Goal: Task Accomplishment & Management: Complete application form

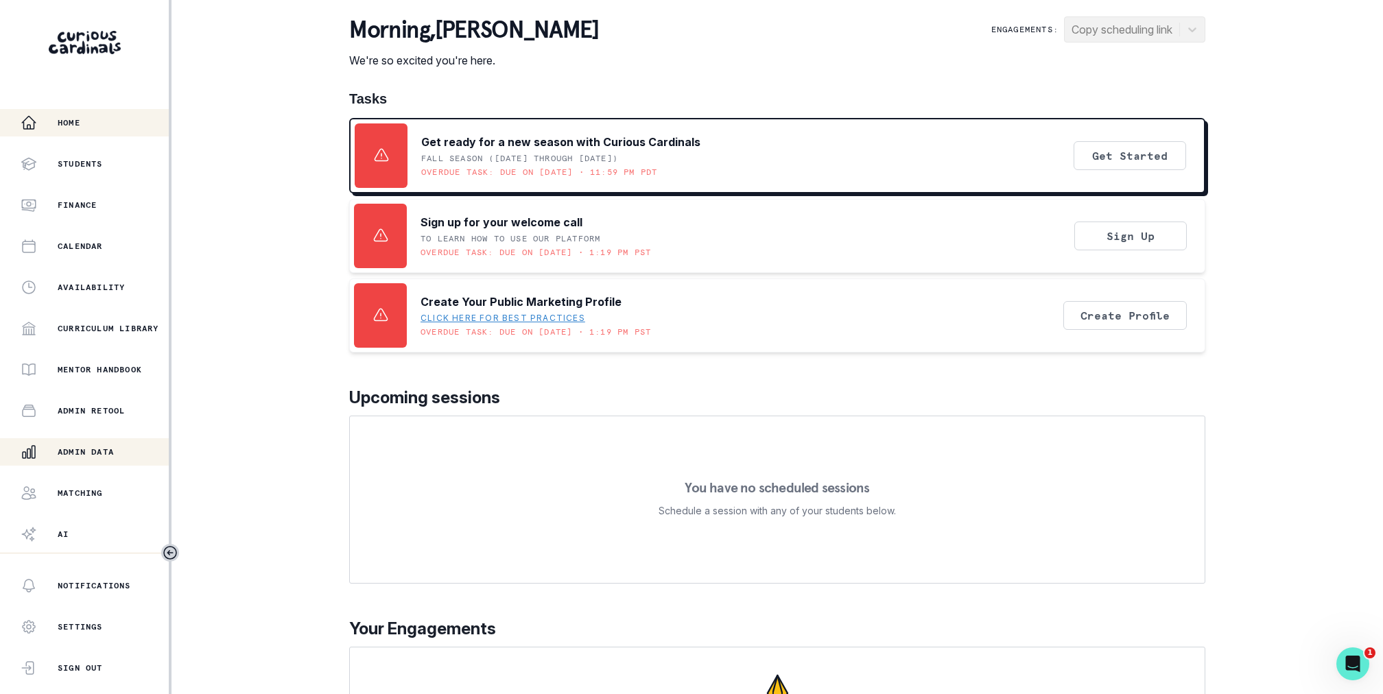
click at [105, 460] on div "Admin Data" at bounding box center [95, 452] width 148 height 16
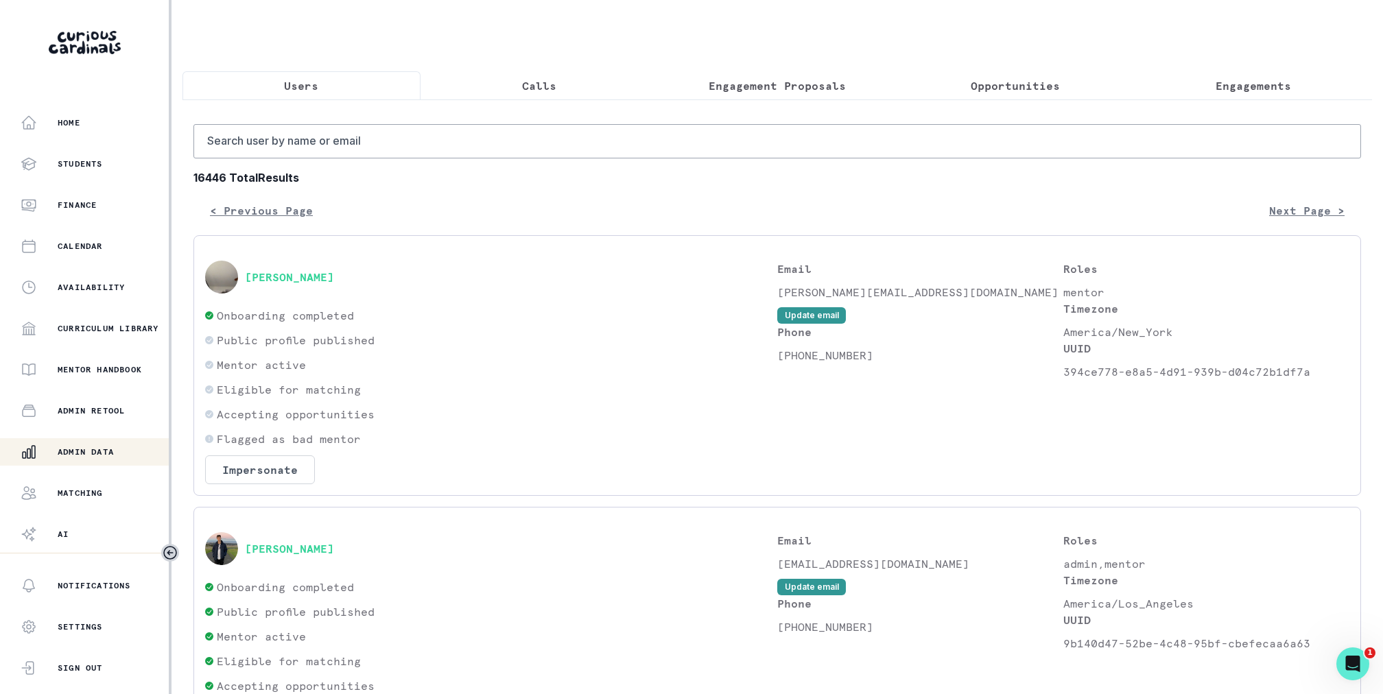
click at [777, 80] on p "Engagement Proposals" at bounding box center [777, 86] width 137 height 16
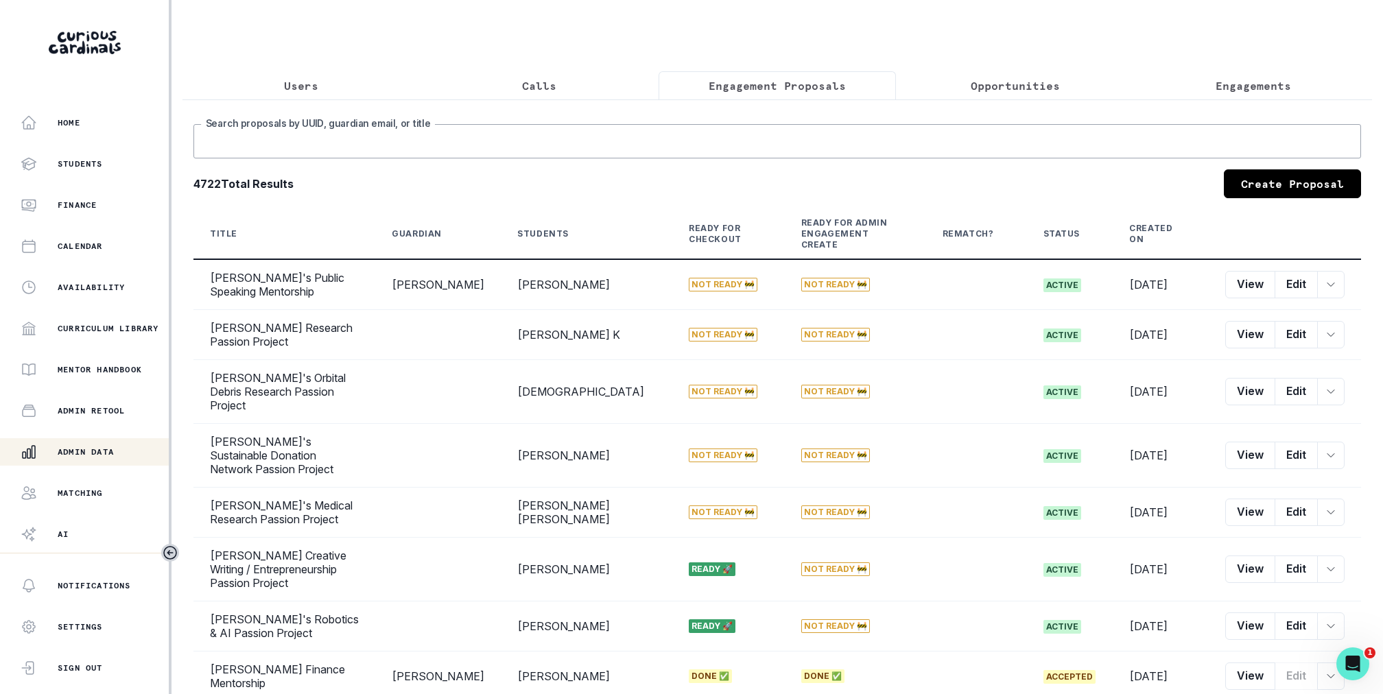
click at [753, 139] on input "Search proposals by UUID, guardian email, or title" at bounding box center [777, 141] width 1168 height 34
type input "sports"
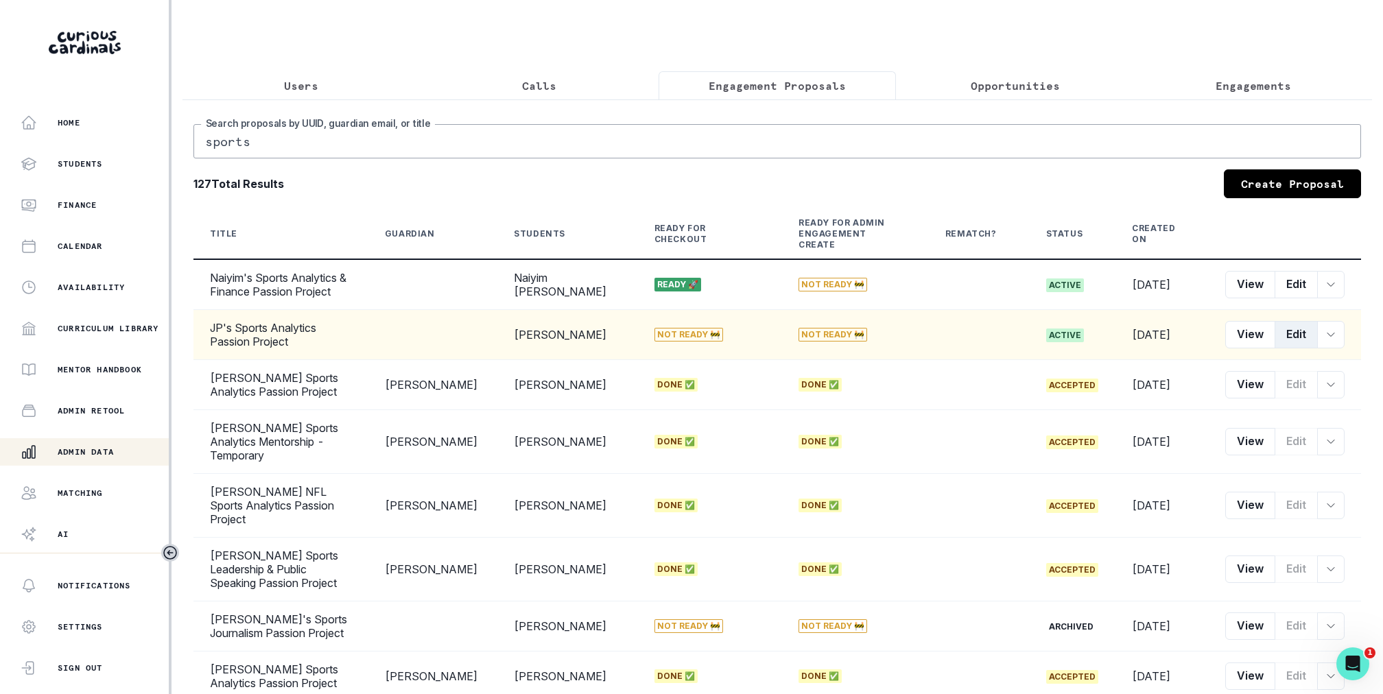
click at [1306, 325] on button "Edit" at bounding box center [1296, 334] width 43 height 27
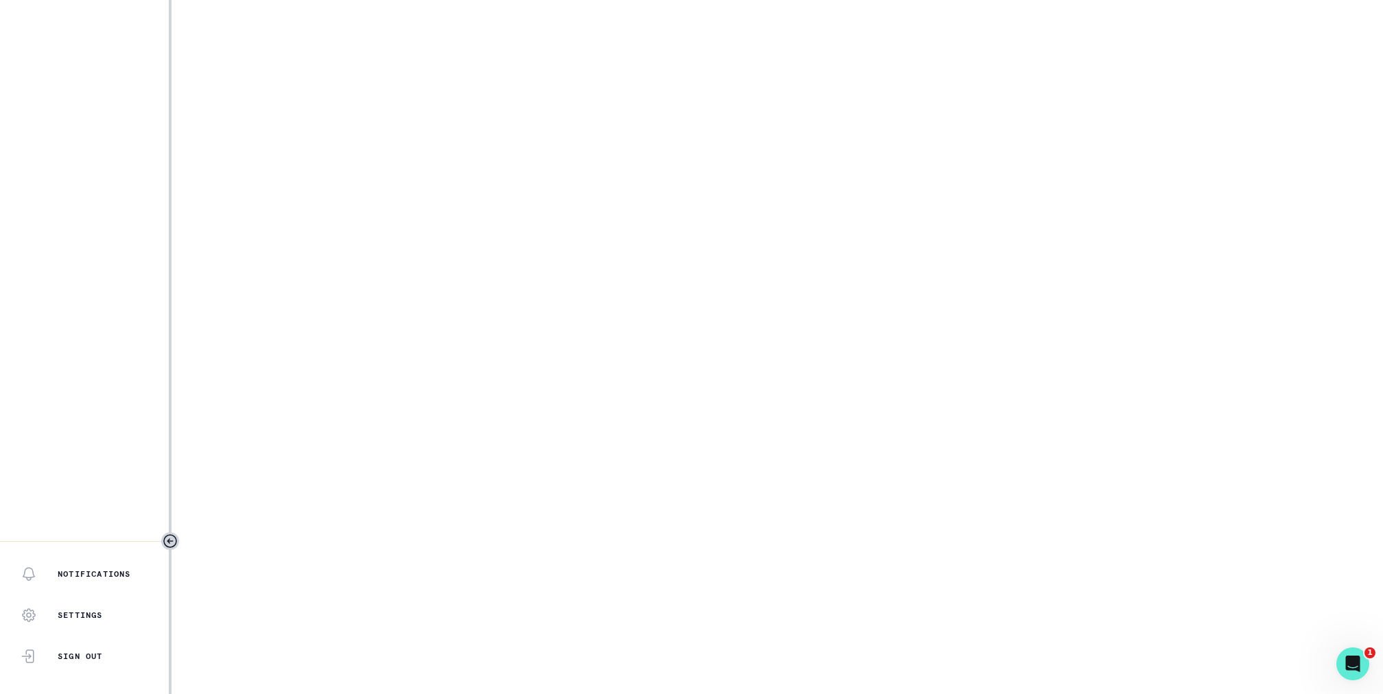
select select "2e0e0867-17d0-41a8-92b9-7b446b3bc83e"
select select "2d074e90-b118-4c4d-816e-3eafbb5f3fa4"
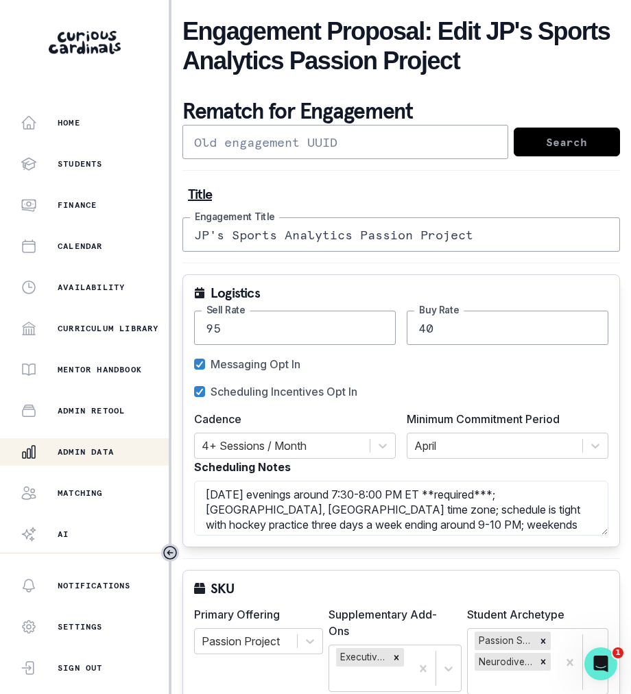
click at [324, 239] on input "JP's Sports Analytics Passion Project" at bounding box center [402, 235] width 438 height 34
click at [479, 508] on textarea "[DATE] evenings around 7:30-8:00 PM ET **required***; [GEOGRAPHIC_DATA], [GEOGR…" at bounding box center [401, 508] width 414 height 55
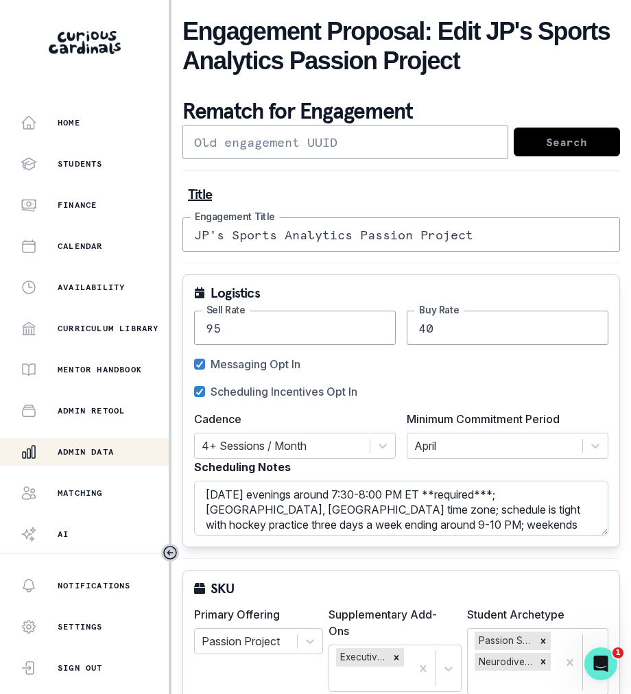
click at [479, 508] on textarea "[DATE] evenings around 7:30-8:00 PM ET **required***; [GEOGRAPHIC_DATA], [GEOGR…" at bounding box center [401, 508] width 414 height 55
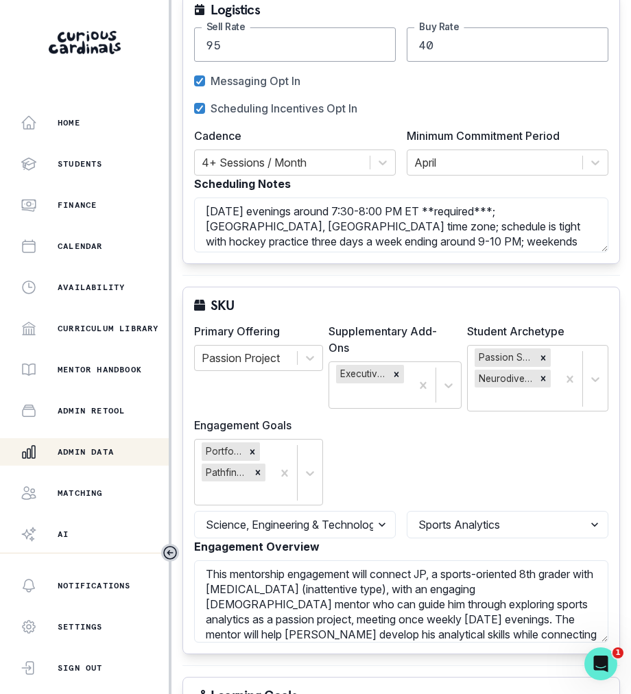
scroll to position [390, 0]
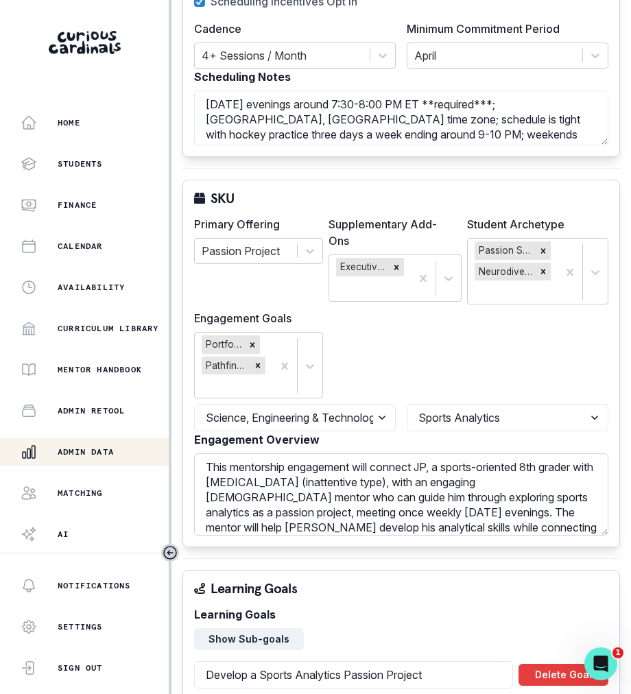
click at [410, 495] on textarea "This mentorship engagement will connect JP, a sports-oriented 8th grader with […" at bounding box center [401, 495] width 414 height 82
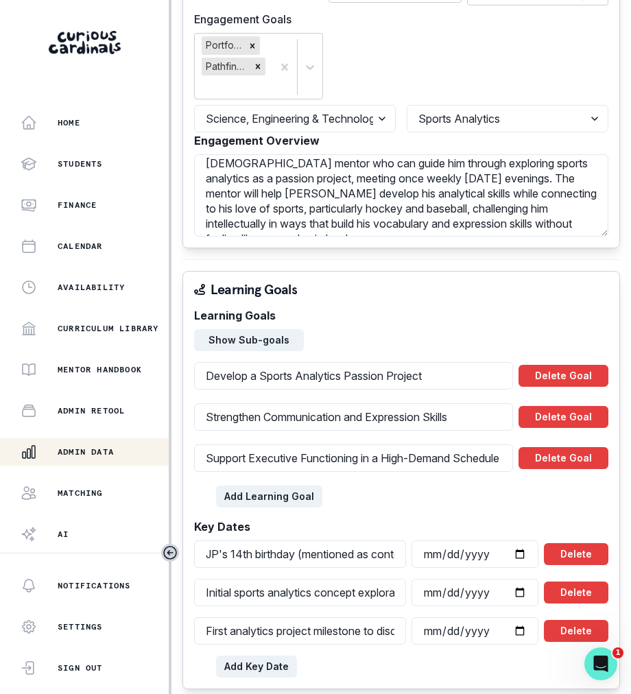
scroll to position [821, 0]
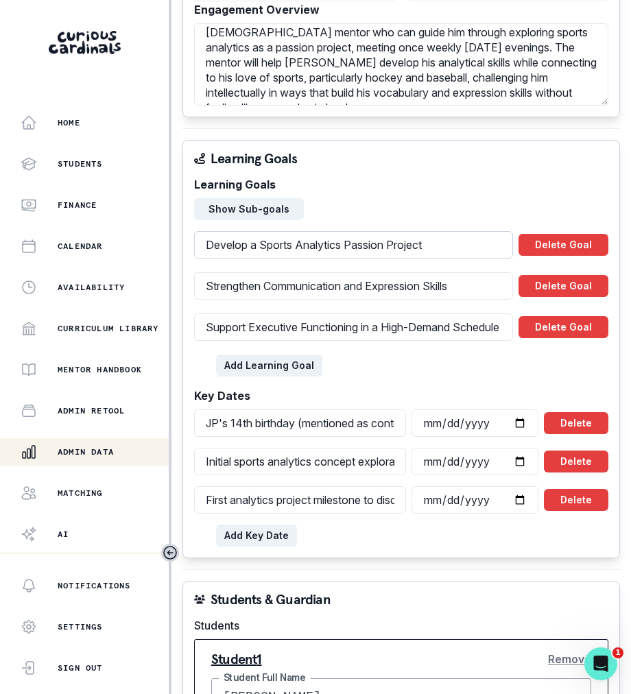
click at [338, 245] on input "Develop a Sports Analytics Passion Project" at bounding box center [353, 244] width 319 height 27
click at [396, 272] on input "Strengthen Communication and Expression Skills" at bounding box center [353, 285] width 319 height 27
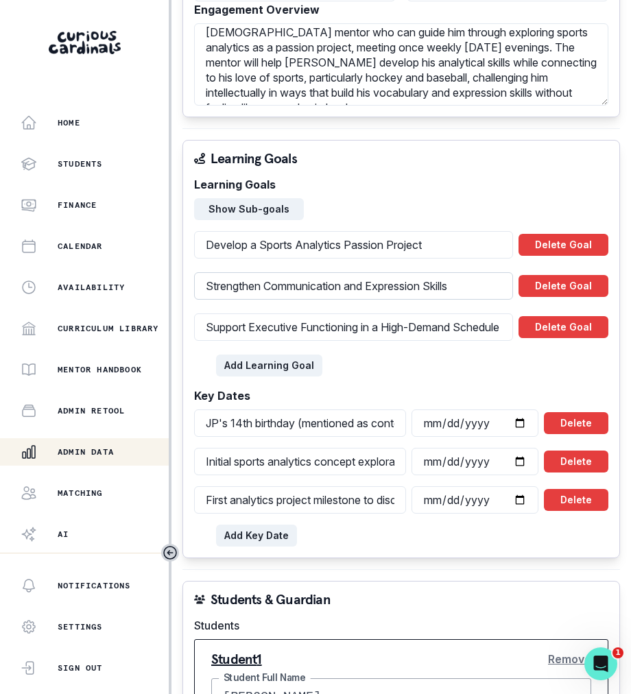
click at [396, 272] on input "Strengthen Communication and Expression Skills" at bounding box center [353, 285] width 319 height 27
click at [478, 322] on input "Support Executive Functioning in a High-Demand Schedule" at bounding box center [353, 327] width 319 height 27
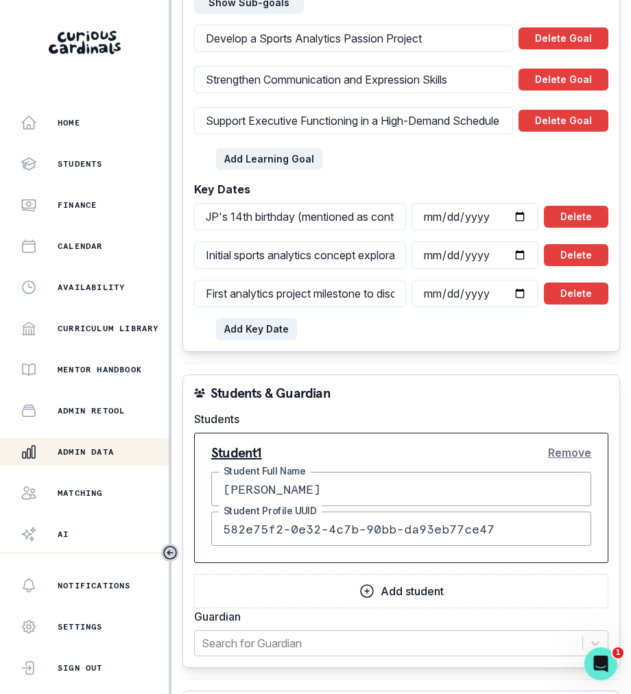
scroll to position [1121, 0]
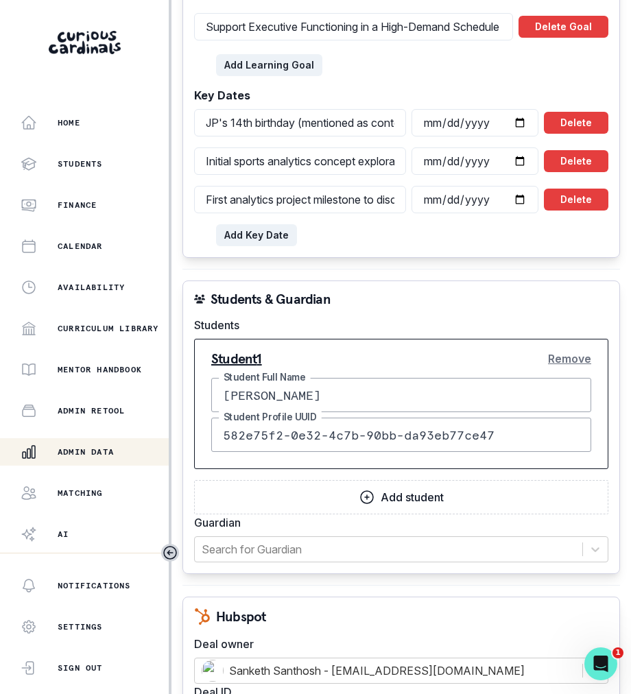
click at [387, 388] on input "[PERSON_NAME]" at bounding box center [401, 395] width 380 height 34
click at [443, 432] on input "582e75f2-0e32-4c7b-90bb-da93eb77ce47" at bounding box center [401, 435] width 380 height 34
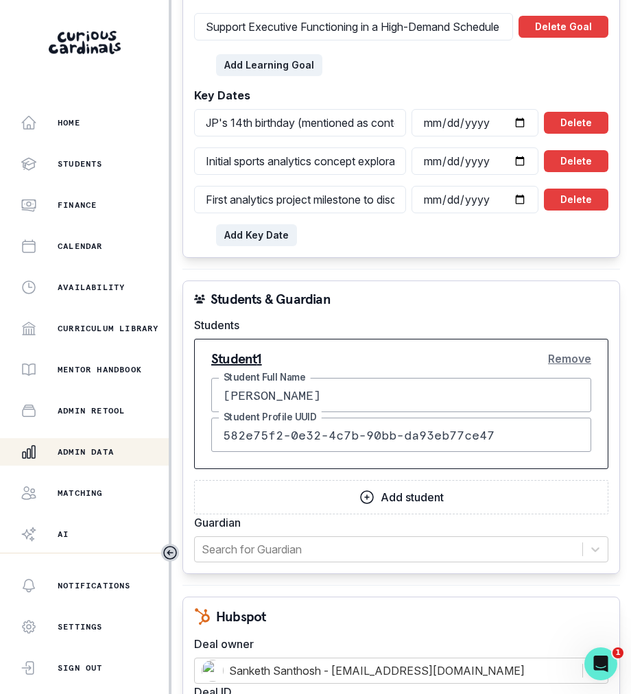
click at [443, 432] on input "582e75f2-0e32-4c7b-90bb-da93eb77ce47" at bounding box center [401, 435] width 380 height 34
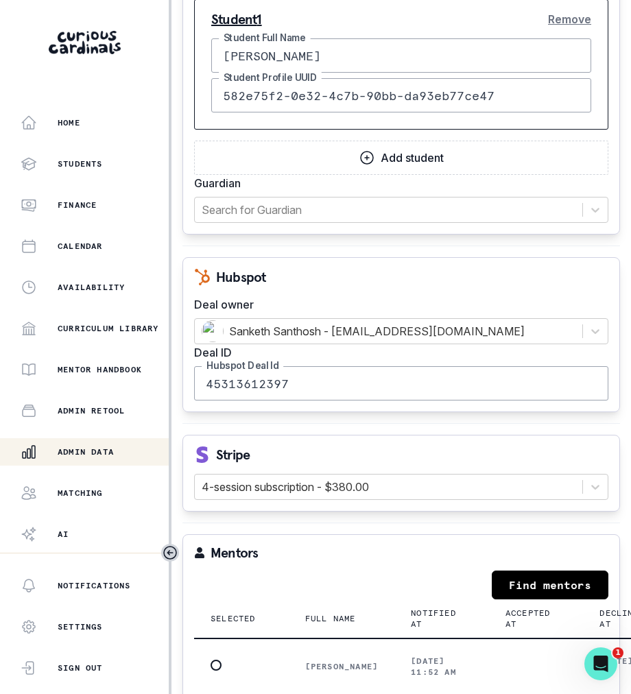
scroll to position [1512, 0]
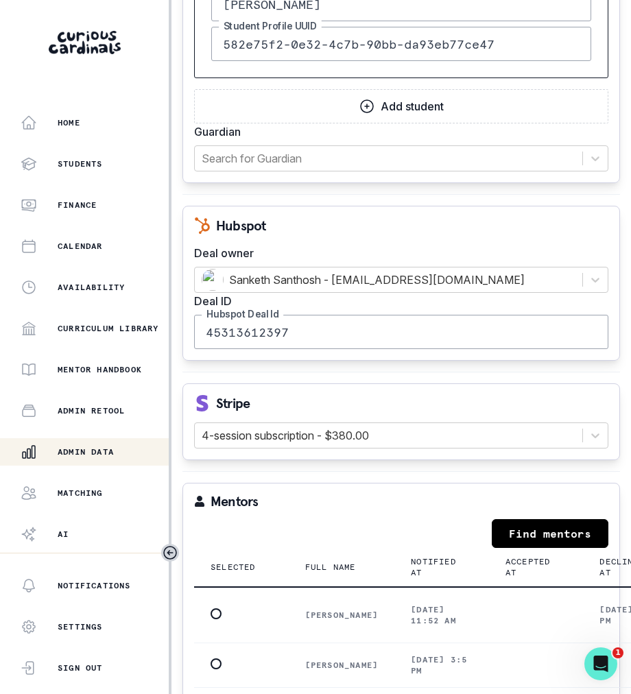
click at [317, 315] on input "45313612397" at bounding box center [401, 332] width 414 height 34
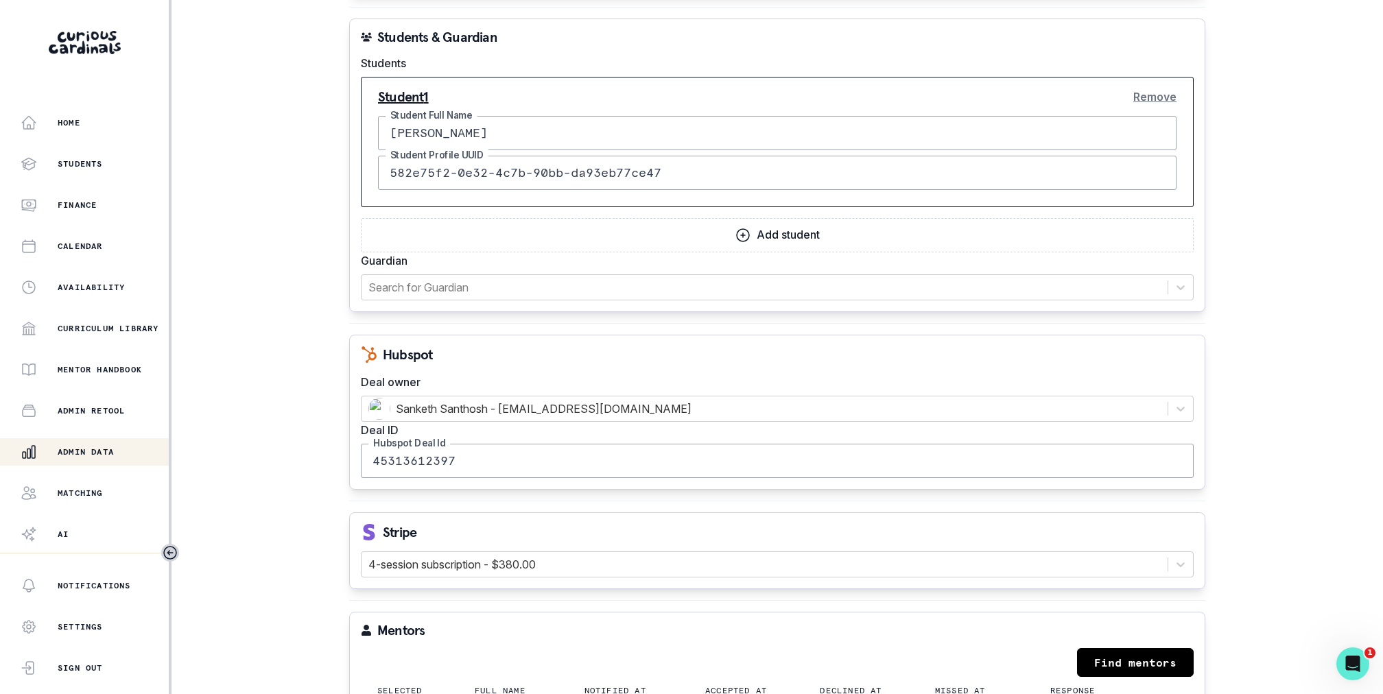
scroll to position [1556, 0]
